Goal: Check status

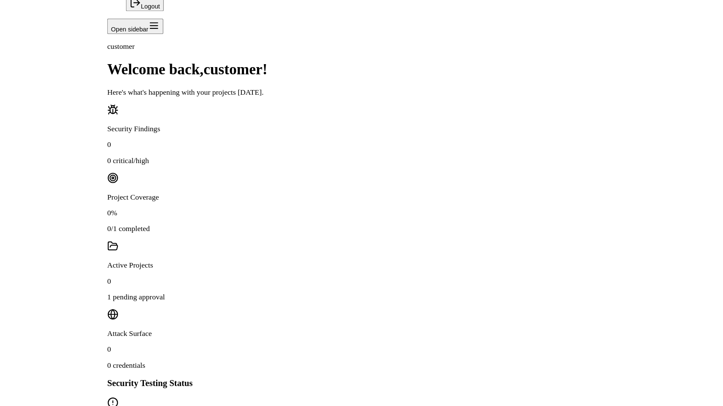
scroll to position [137, 0]
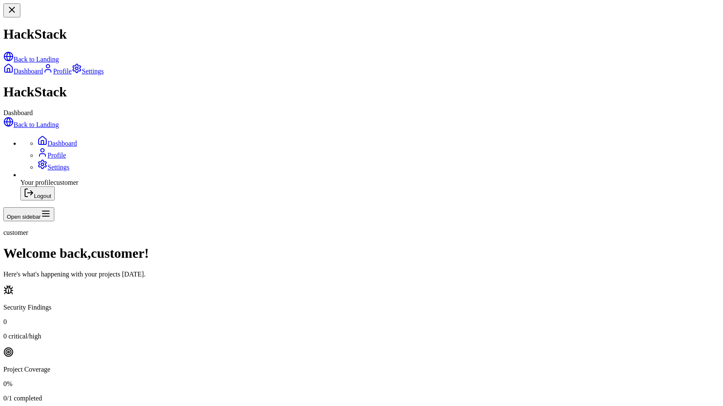
scroll to position [137, 0]
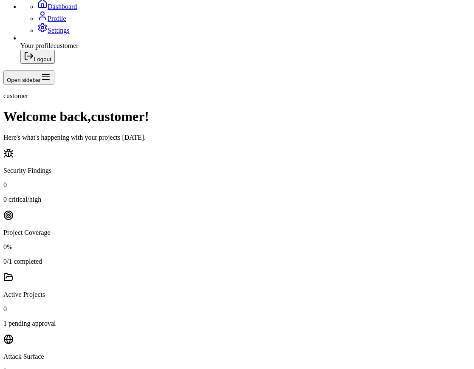
scroll to position [153, 0]
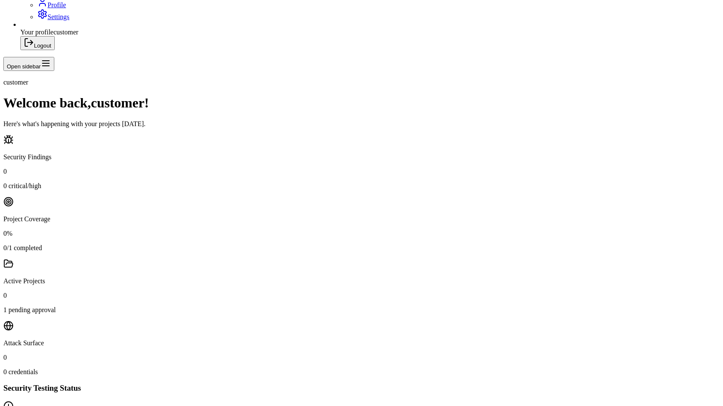
scroll to position [120, 0]
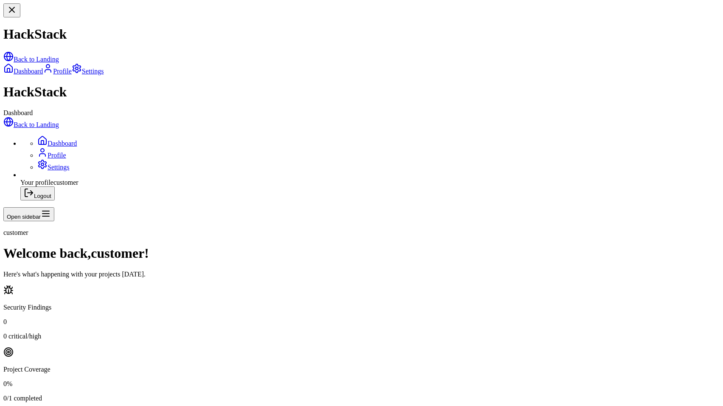
scroll to position [137, 0]
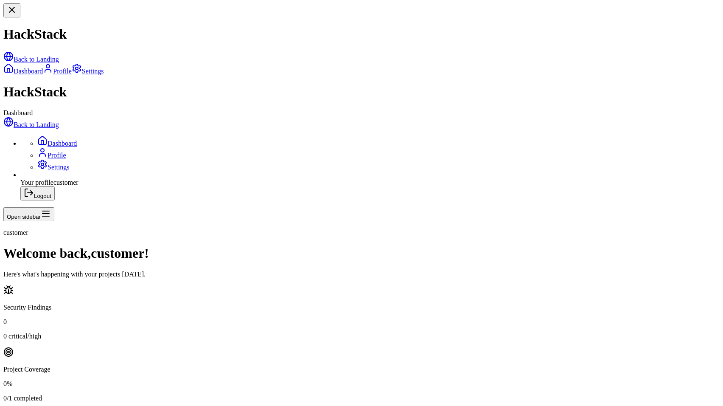
scroll to position [137, 0]
